Goal: Obtain resource: Obtain resource

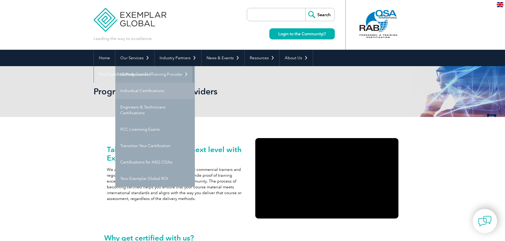
click at [147, 89] on link "Individual Certifications" at bounding box center [154, 91] width 79 height 16
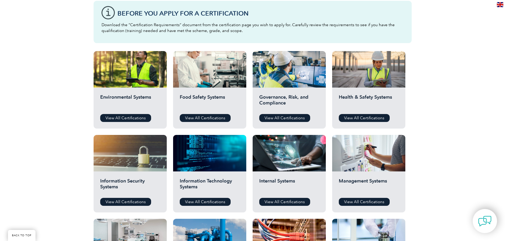
scroll to position [159, 0]
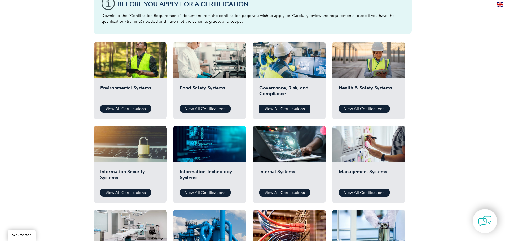
click at [282, 109] on link "View All Certifications" at bounding box center [284, 109] width 51 height 8
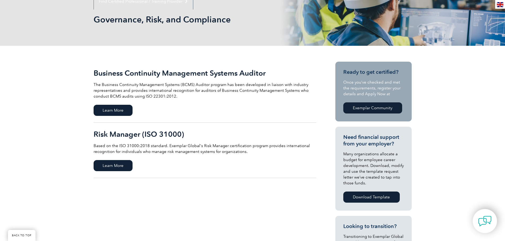
scroll to position [79, 0]
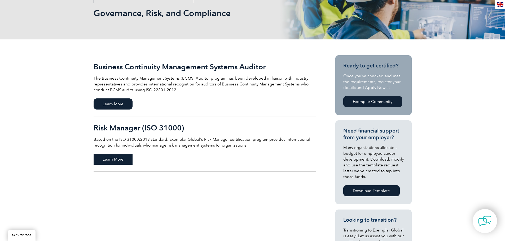
click at [112, 160] on span "Learn More" at bounding box center [113, 159] width 39 height 11
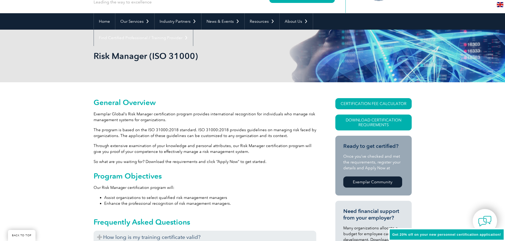
scroll to position [53, 0]
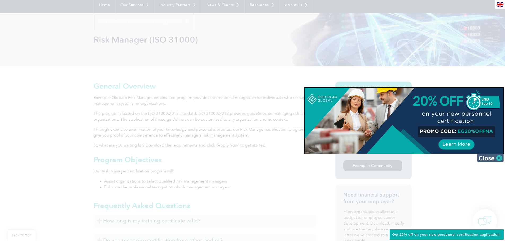
click at [486, 157] on img at bounding box center [490, 158] width 26 height 8
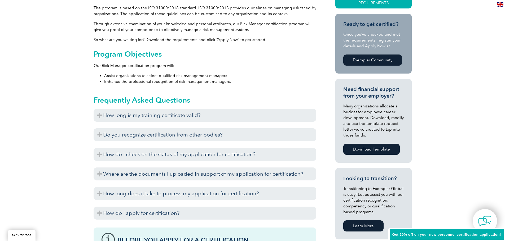
scroll to position [159, 0]
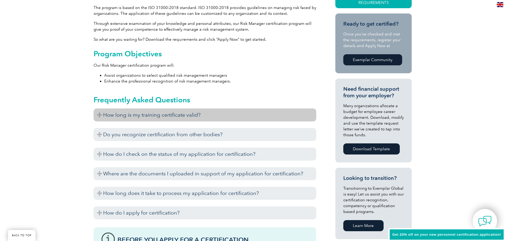
click at [122, 119] on h3 "How long is my training certificate valid?" at bounding box center [205, 115] width 223 height 13
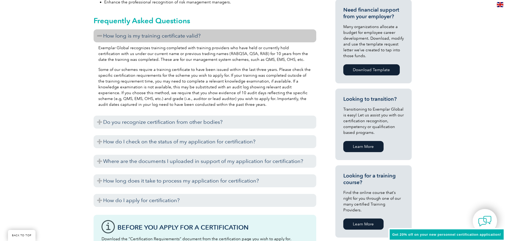
scroll to position [238, 0]
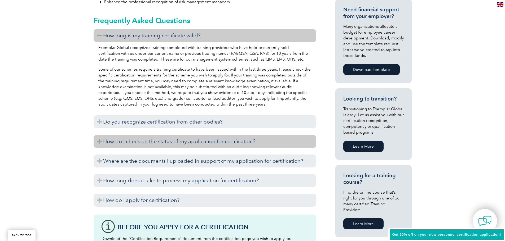
click at [119, 144] on h3 "How do I check on the status of my application for certification?" at bounding box center [205, 141] width 223 height 13
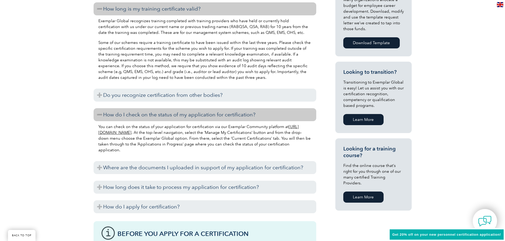
scroll to position [265, 0]
click at [100, 115] on h3 "How do I check on the status of my application for certification?" at bounding box center [205, 115] width 223 height 13
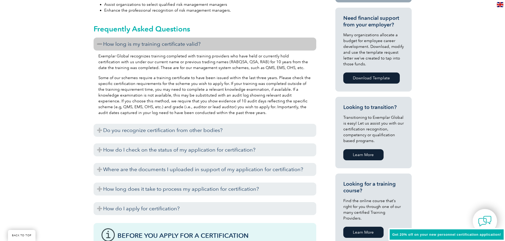
scroll to position [185, 0]
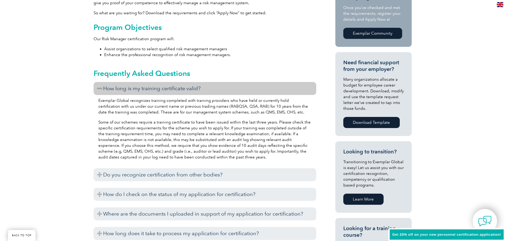
click at [101, 90] on h3 "How long is my training certificate valid?" at bounding box center [205, 88] width 223 height 13
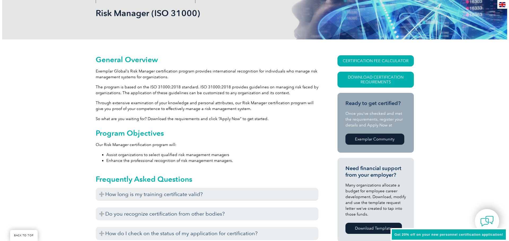
scroll to position [106, 0]
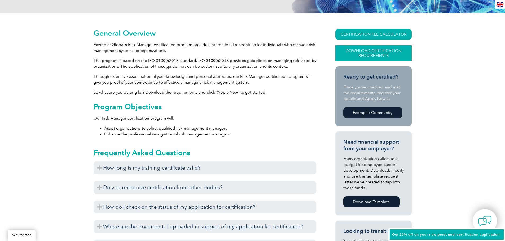
click at [361, 51] on link "Download Certification Requirements" at bounding box center [373, 53] width 76 height 16
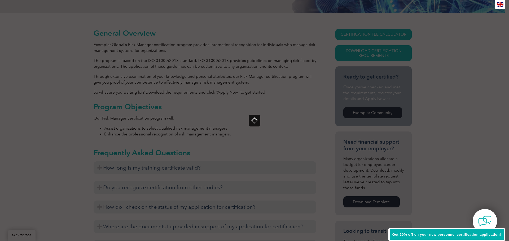
scroll to position [0, 0]
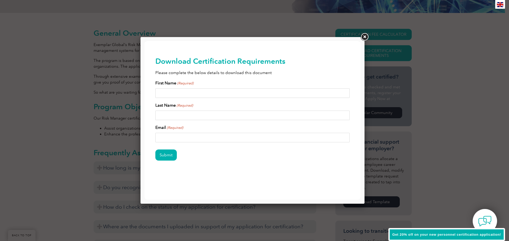
click at [198, 94] on input "First Name (Required)" at bounding box center [252, 93] width 194 height 10
type input "David"
click at [170, 115] on input "Last Name (Required)" at bounding box center [252, 116] width 194 height 10
type input "Redell"
click at [163, 137] on input "Email (Required)" at bounding box center [252, 138] width 194 height 10
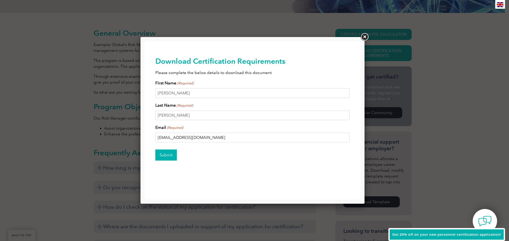
type input "dredell@rangeresources.com"
click at [168, 159] on input "Submit" at bounding box center [165, 155] width 21 height 11
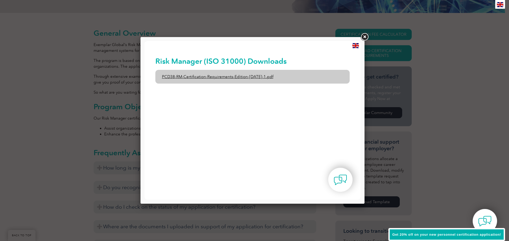
click at [222, 78] on link "PCD38-RM-Certification-Requirements-Edition-1-June-2020-1.pdf" at bounding box center [252, 77] width 194 height 14
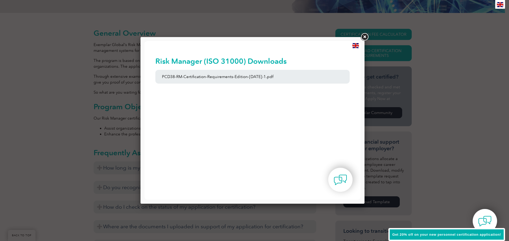
click at [364, 37] on link at bounding box center [365, 37] width 10 height 10
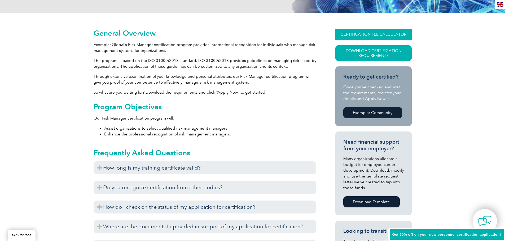
click at [362, 32] on link "CERTIFICATION FEE CALCULATOR" at bounding box center [373, 34] width 76 height 11
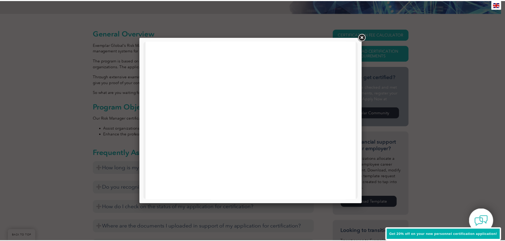
scroll to position [253, 0]
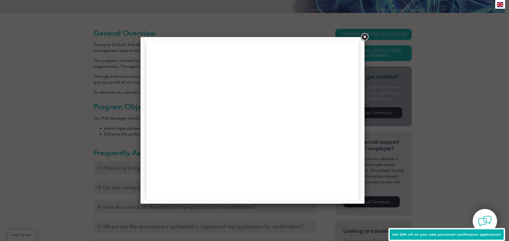
click at [365, 38] on link at bounding box center [365, 37] width 10 height 10
